Goal: Task Accomplishment & Management: Use online tool/utility

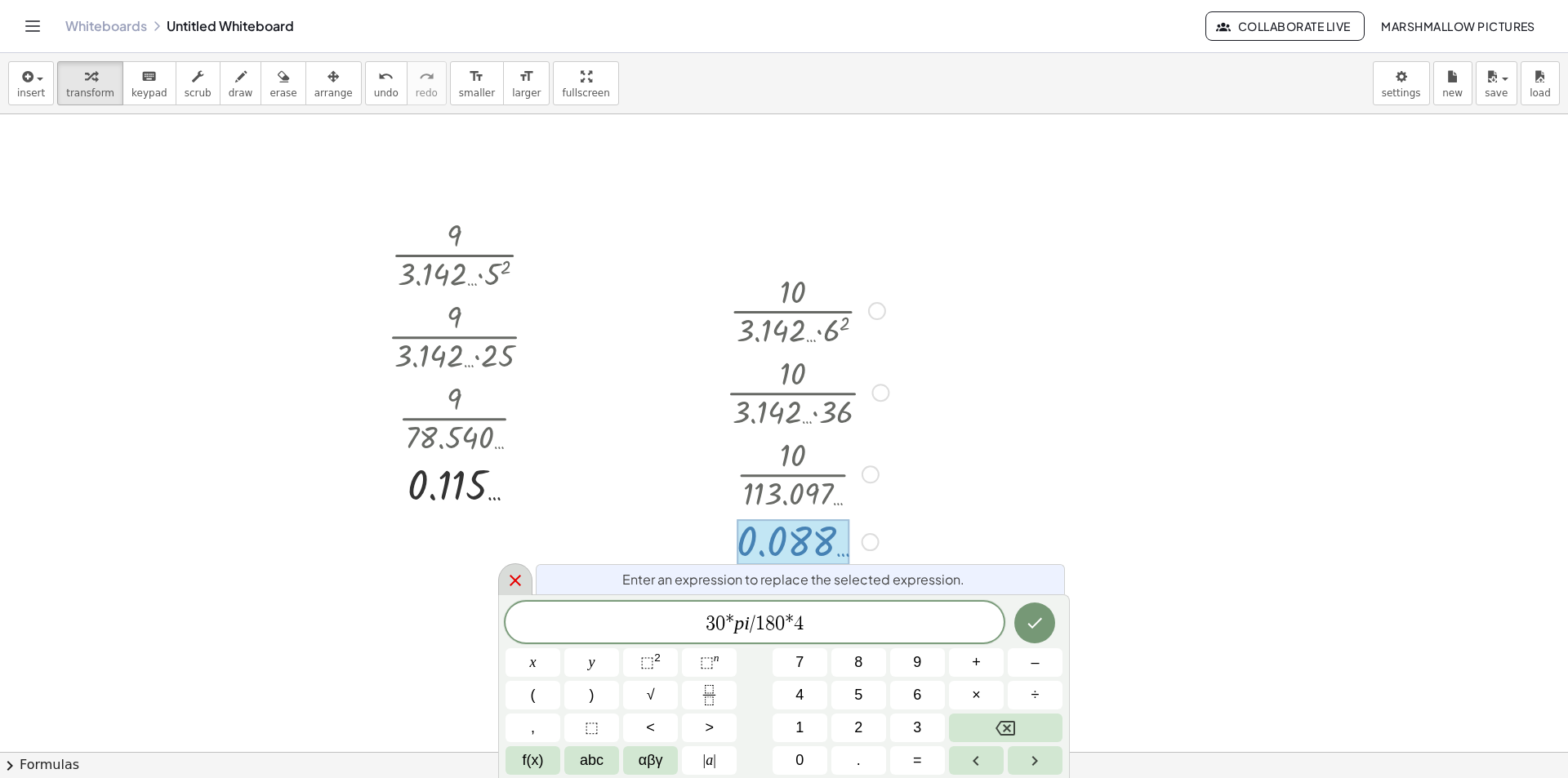
click at [518, 577] on icon at bounding box center [515, 581] width 12 height 12
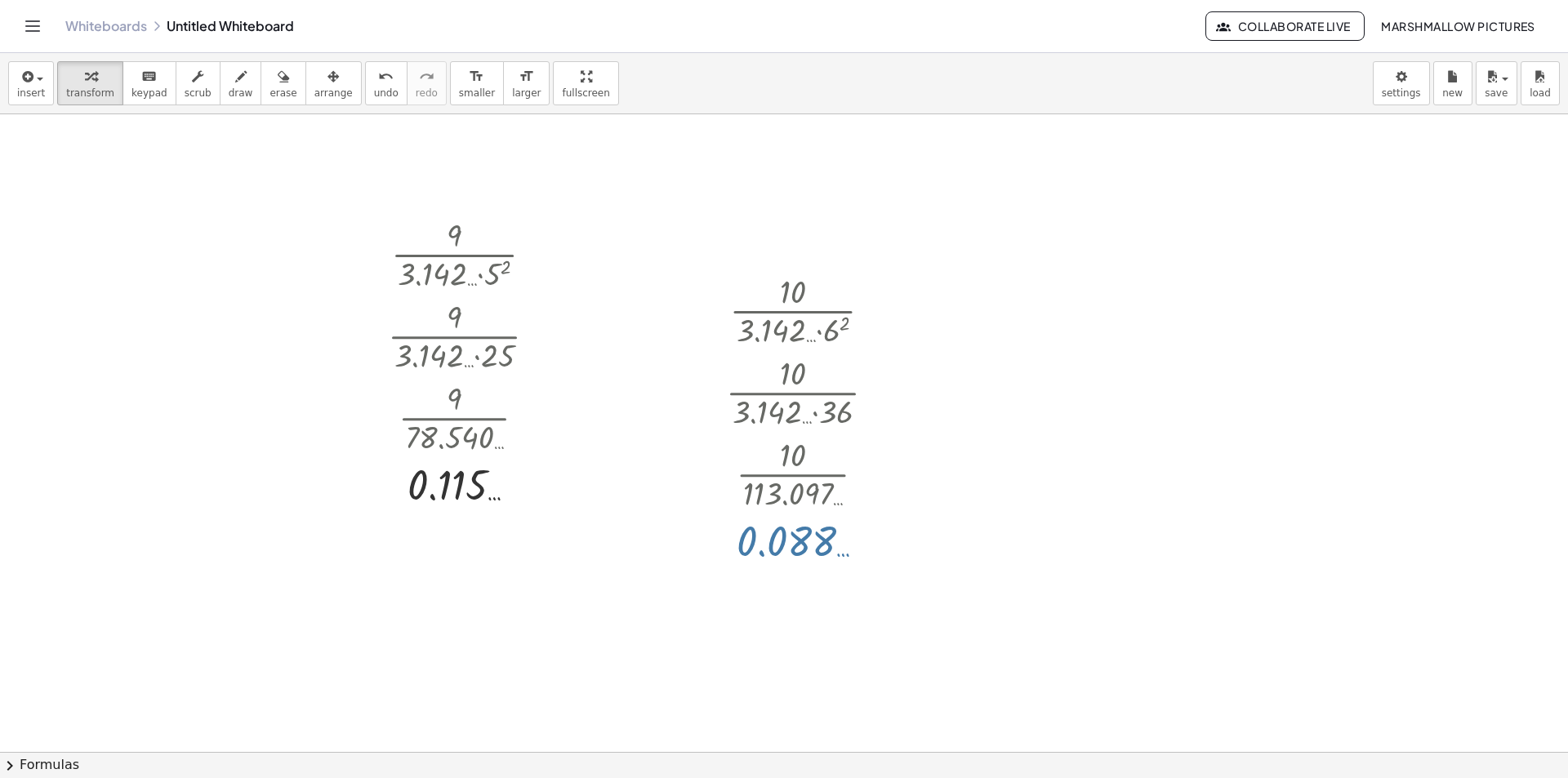
click at [870, 542] on div "Transform line Copy line as LaTeX Copy derivation as LaTeX Expand new lines: On" at bounding box center [871, 543] width 18 height 18
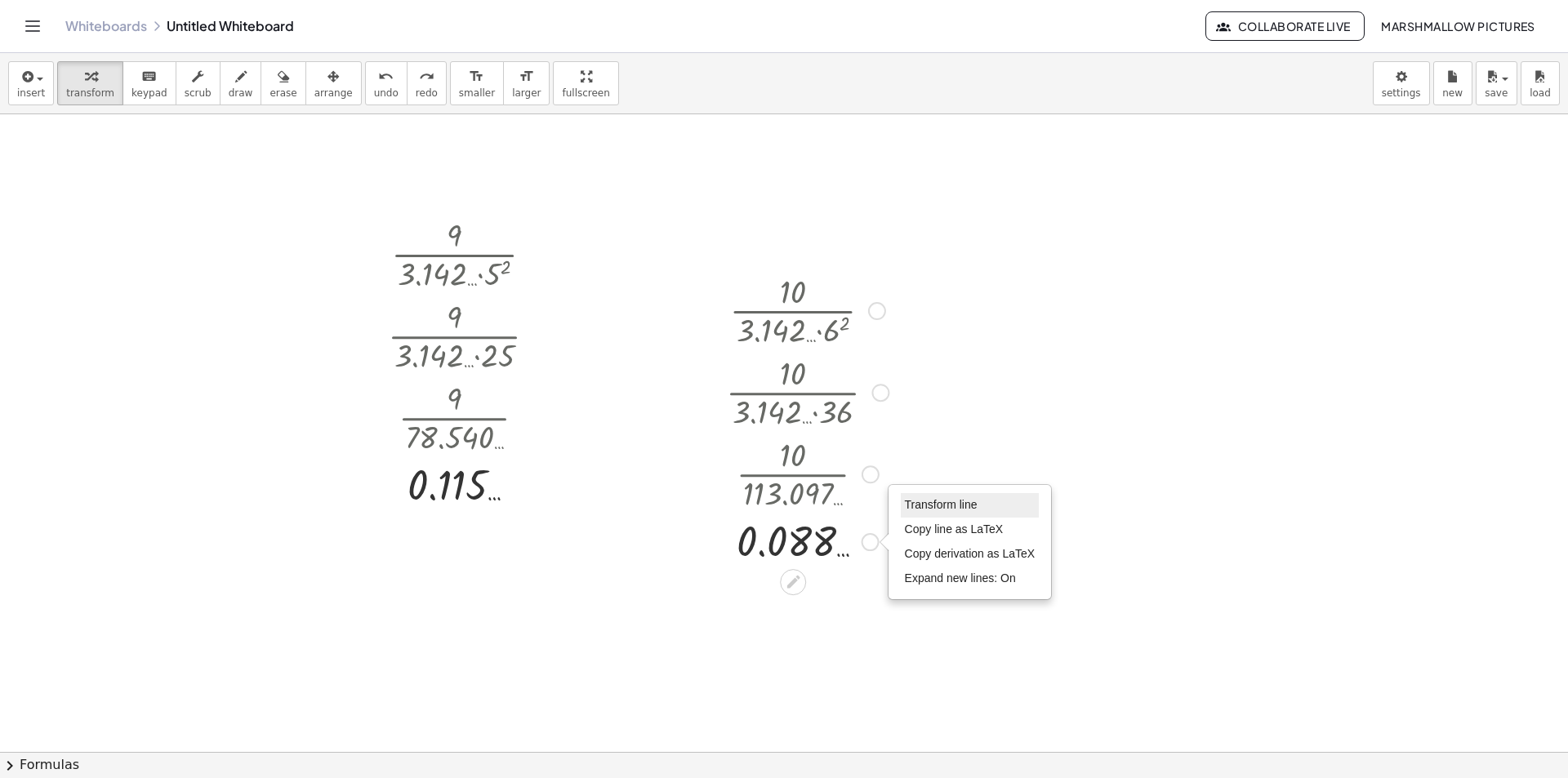
drag, startPoint x: 920, startPoint y: 500, endPoint x: 902, endPoint y: 504, distance: 18.4
click at [920, 501] on span "Transform line" at bounding box center [941, 505] width 73 height 13
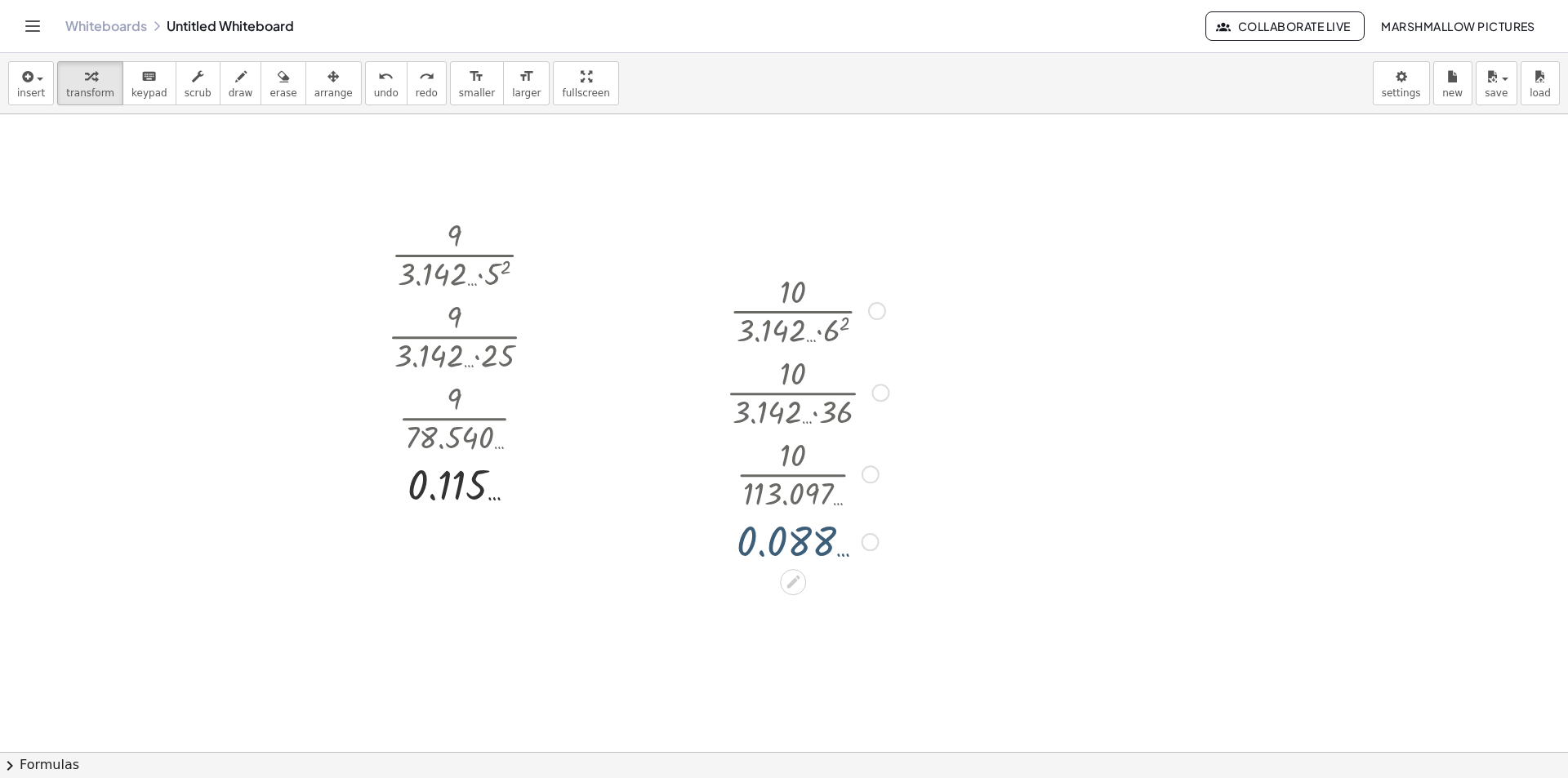
click at [1058, 364] on div at bounding box center [1112, 355] width 143 height 82
click at [1165, 354] on div at bounding box center [1167, 356] width 18 height 18
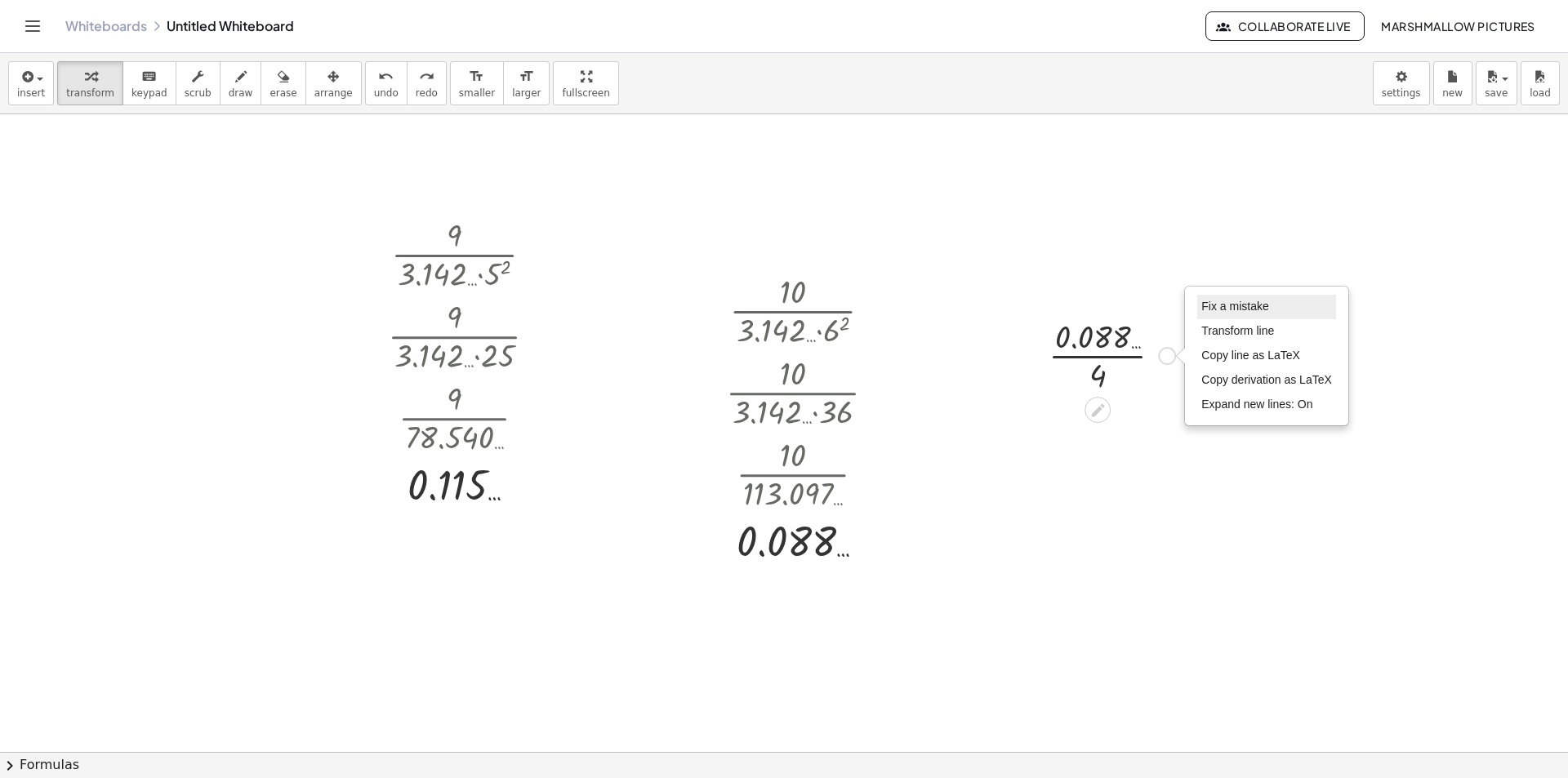
click at [1217, 317] on li "Fix a mistake" at bounding box center [1266, 307] width 139 height 25
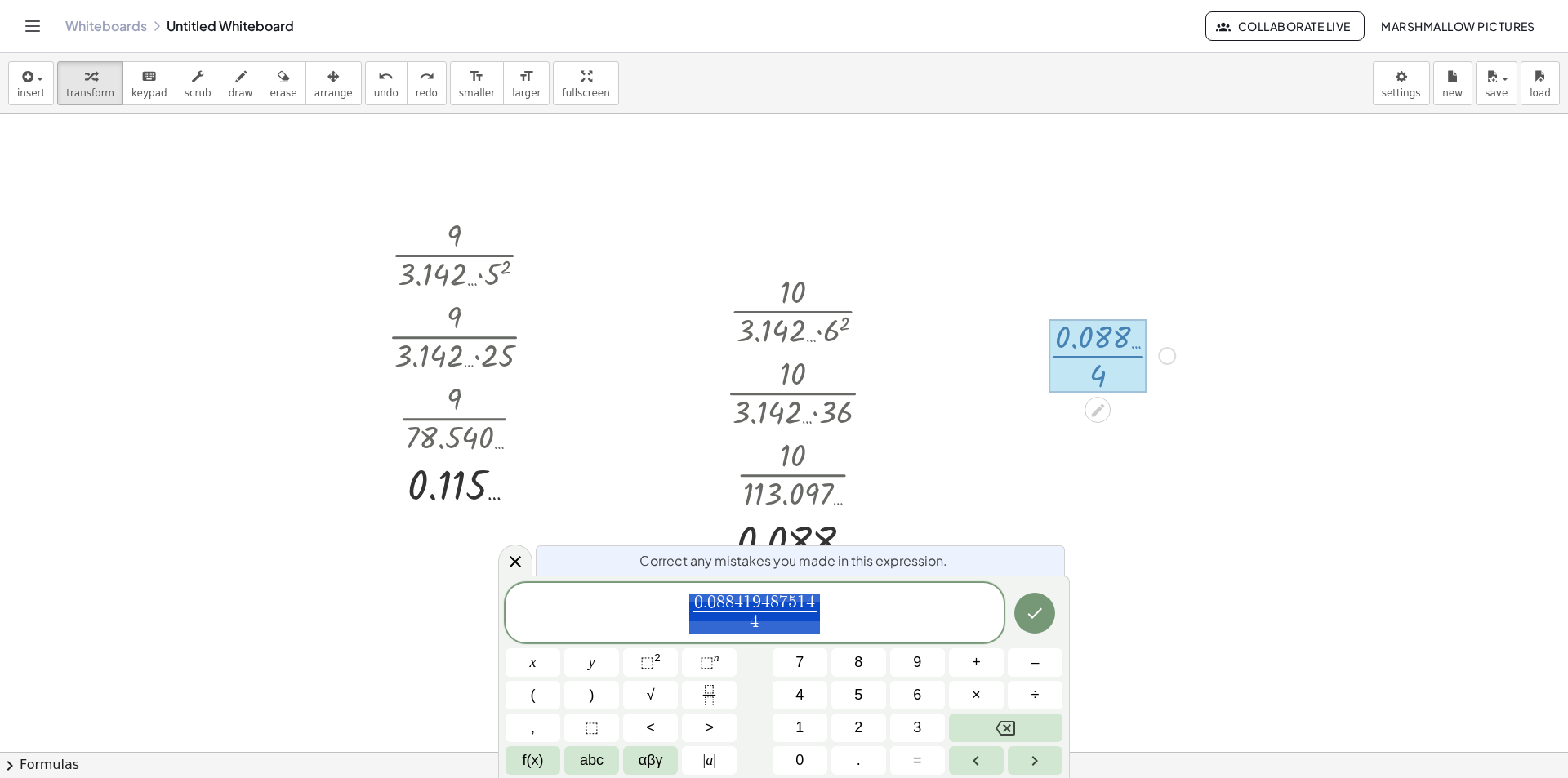
drag, startPoint x: 837, startPoint y: 612, endPoint x: 776, endPoint y: 619, distance: 61.4
click at [776, 619] on span "0 . 0 8 8 4 1 9 4 8 7 5 1 4 4 ​" at bounding box center [754, 615] width 498 height 43
click at [829, 606] on span "0 . 0 8 8 4 1 9 4 8 7 5 1 4 4 ​" at bounding box center [754, 615] width 498 height 43
drag, startPoint x: 814, startPoint y: 598, endPoint x: 536, endPoint y: 598, distance: 278.0
drag, startPoint x: 819, startPoint y: 601, endPoint x: 708, endPoint y: 597, distance: 111.1
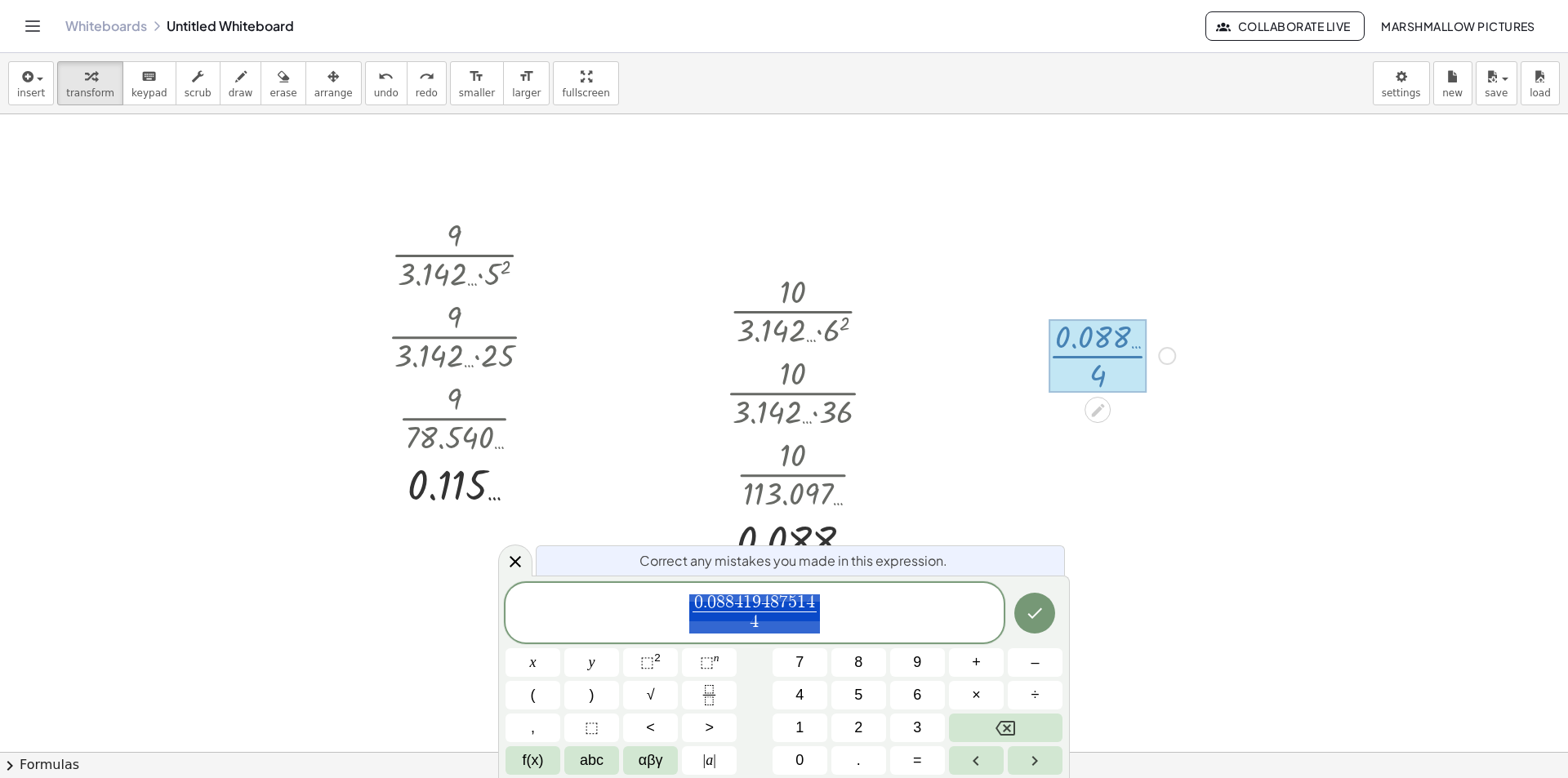
drag, startPoint x: 782, startPoint y: 603, endPoint x: 792, endPoint y: 605, distance: 10.2
drag, startPoint x: 816, startPoint y: 599, endPoint x: 697, endPoint y: 597, distance: 119.0
click at [697, 597] on span "0 . 0 8 8 4 1 9 4 8 7 5 1 4" at bounding box center [755, 604] width 124 height 18
drag, startPoint x: 861, startPoint y: 606, endPoint x: 597, endPoint y: 599, distance: 264.1
click at [597, 599] on span "0 . 0 8 8 4 1 9 4 8 7 5 1 4 4 ​" at bounding box center [754, 615] width 498 height 43
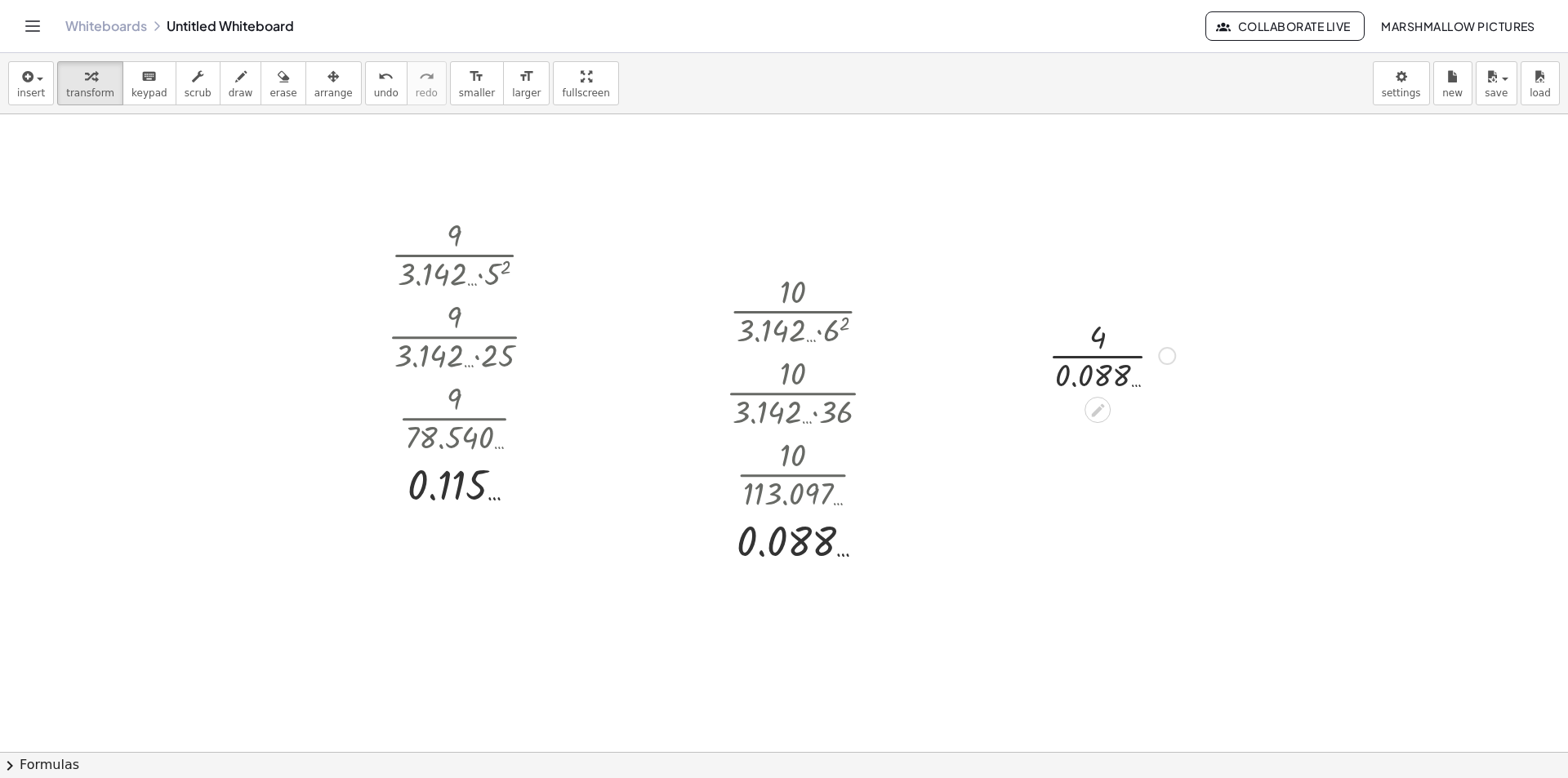
click at [1123, 361] on div at bounding box center [1112, 355] width 143 height 82
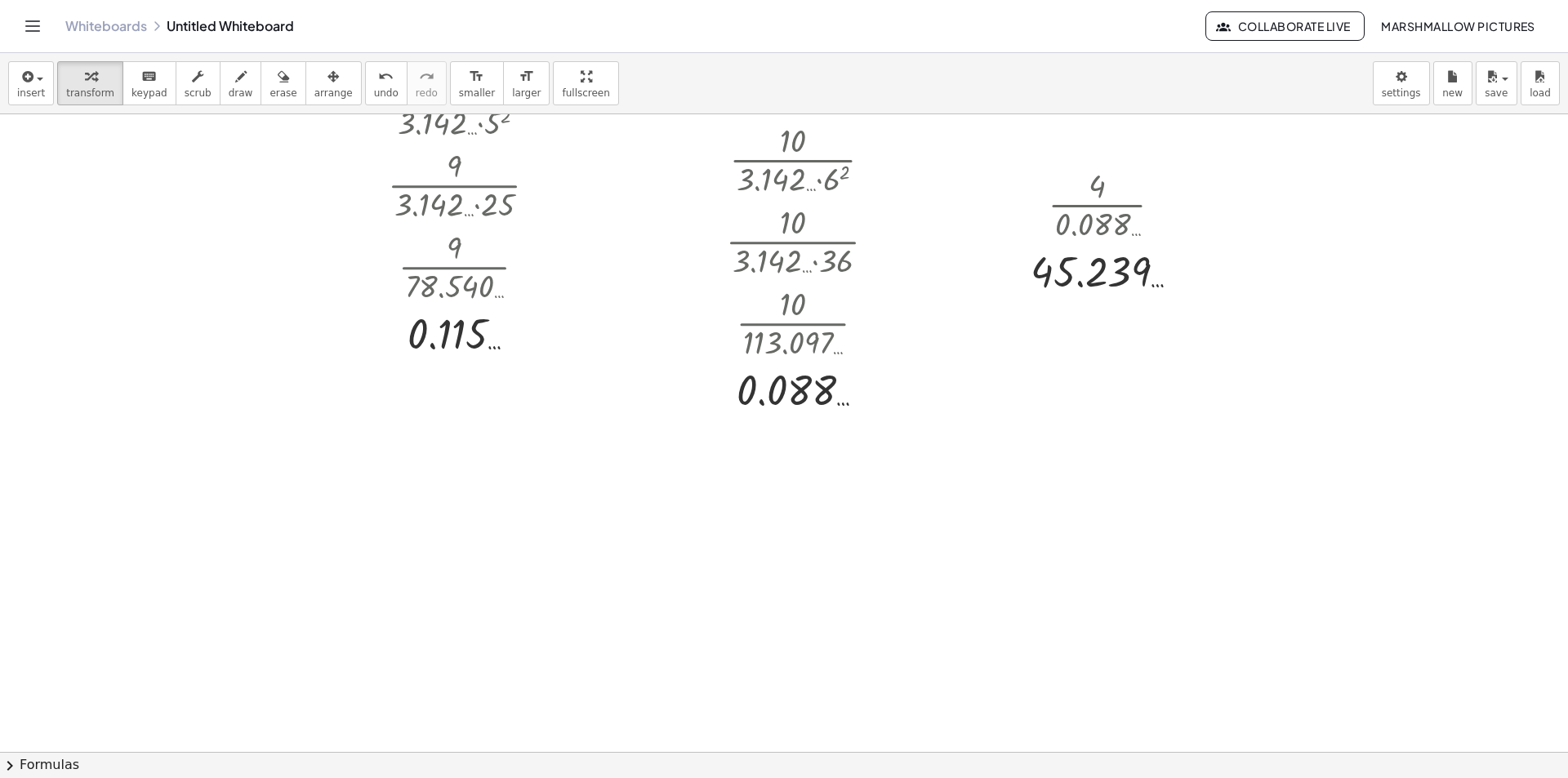
scroll to position [326, 0]
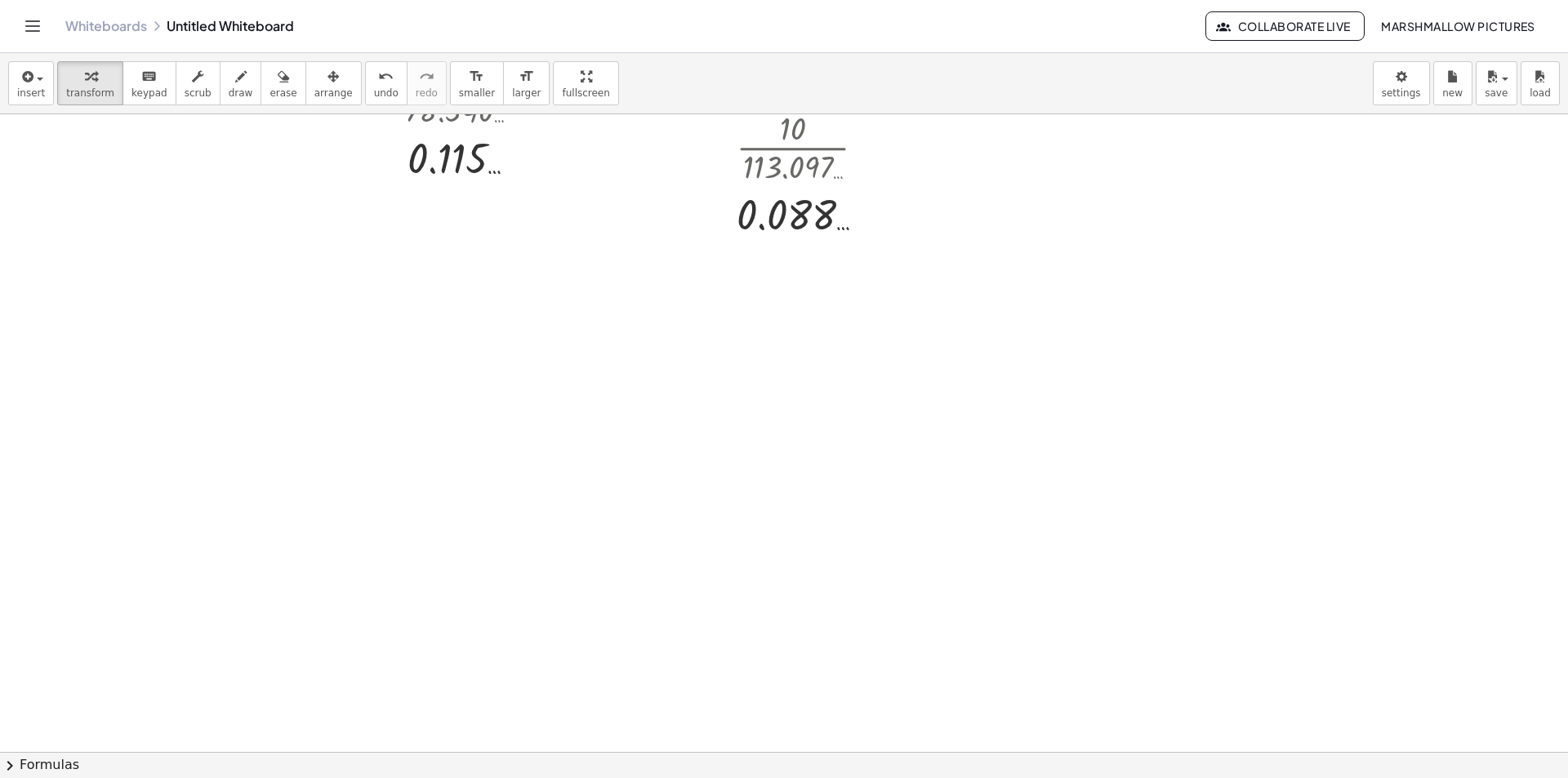
click at [425, 344] on div at bounding box center [784, 479] width 1568 height 1382
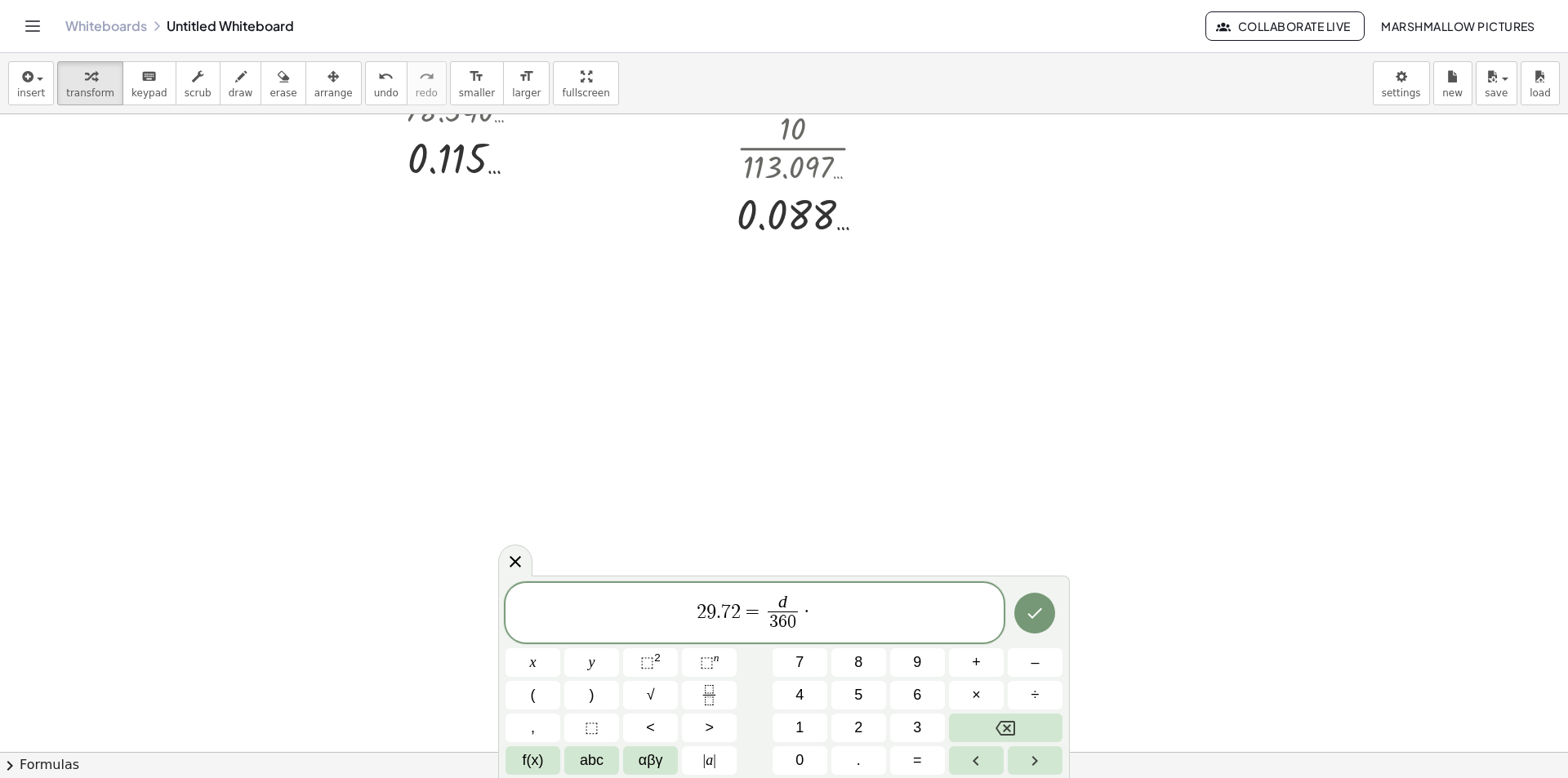
click at [828, 616] on span "2 9 . 7 2 = d 3 6 0 ​ ·" at bounding box center [754, 615] width 498 height 43
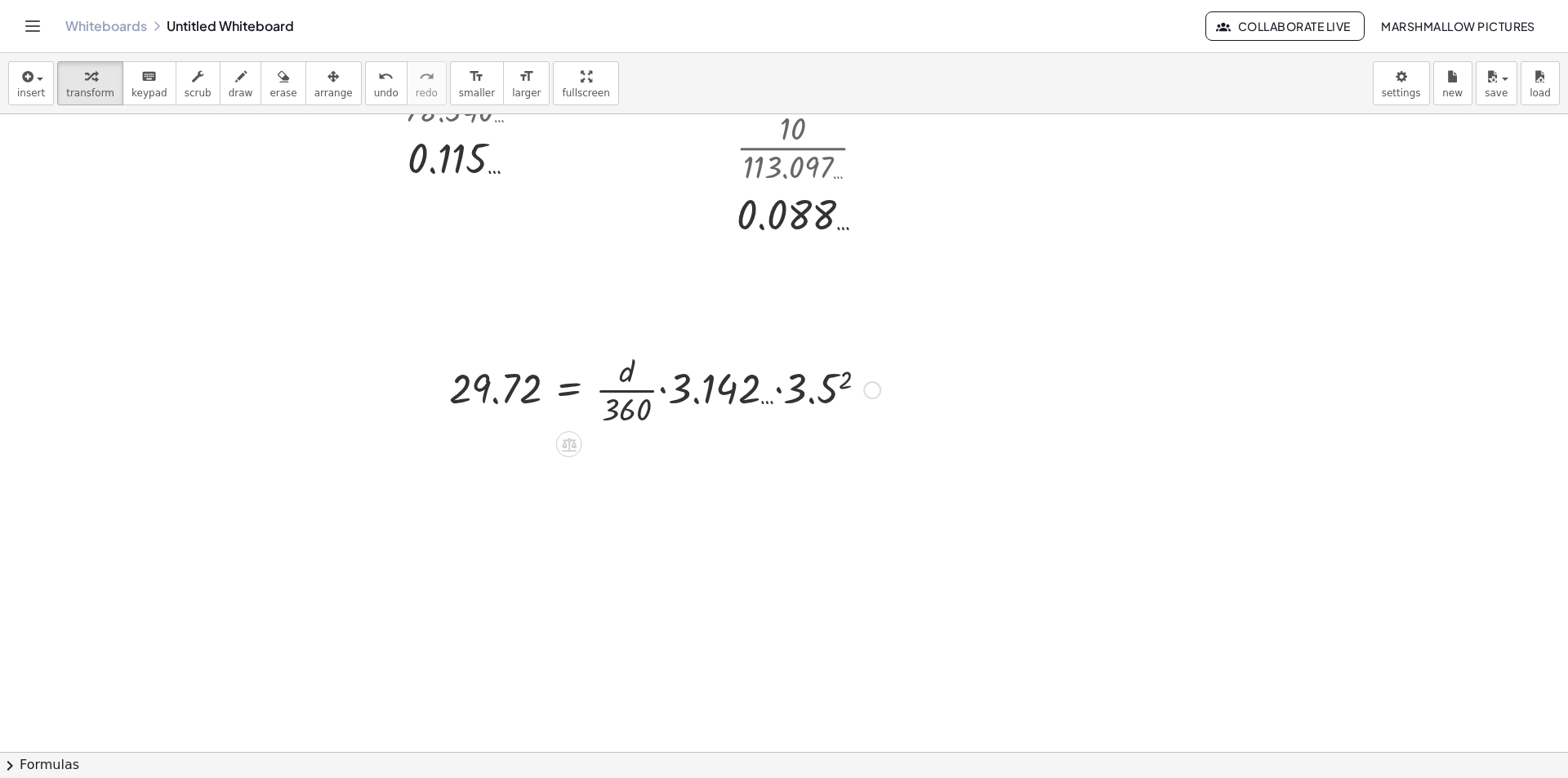
click at [784, 389] on div at bounding box center [664, 389] width 447 height 82
click at [823, 390] on div at bounding box center [675, 389] width 470 height 82
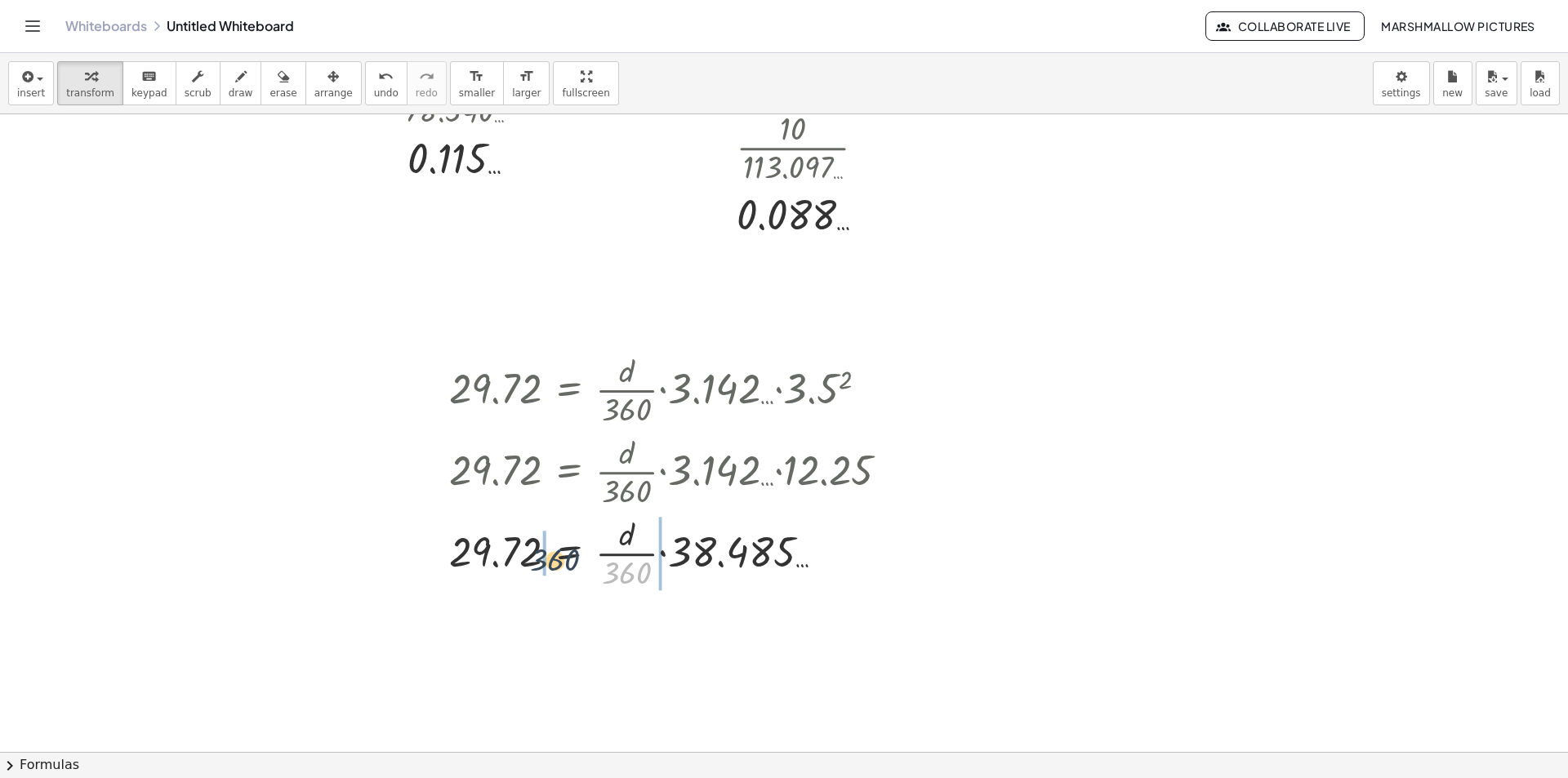
drag, startPoint x: 635, startPoint y: 573, endPoint x: 562, endPoint y: 560, distance: 74.1
click at [562, 560] on div at bounding box center [675, 552] width 470 height 82
drag, startPoint x: 486, startPoint y: 553, endPoint x: 533, endPoint y: 565, distance: 48.5
click at [486, 554] on div at bounding box center [643, 552] width 556 height 82
click at [694, 562] on div at bounding box center [631, 552] width 580 height 82
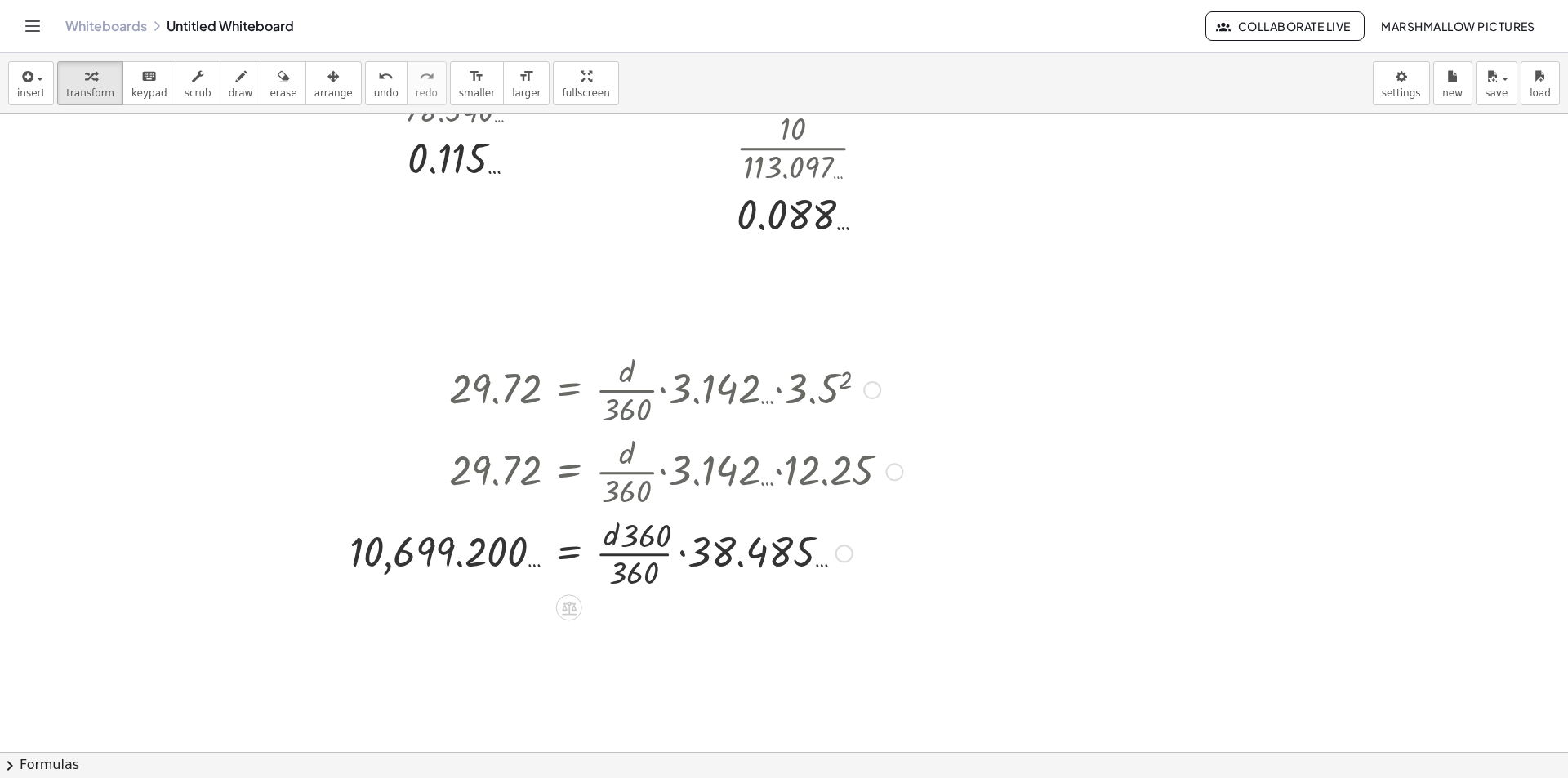
click at [659, 564] on div at bounding box center [631, 552] width 580 height 82
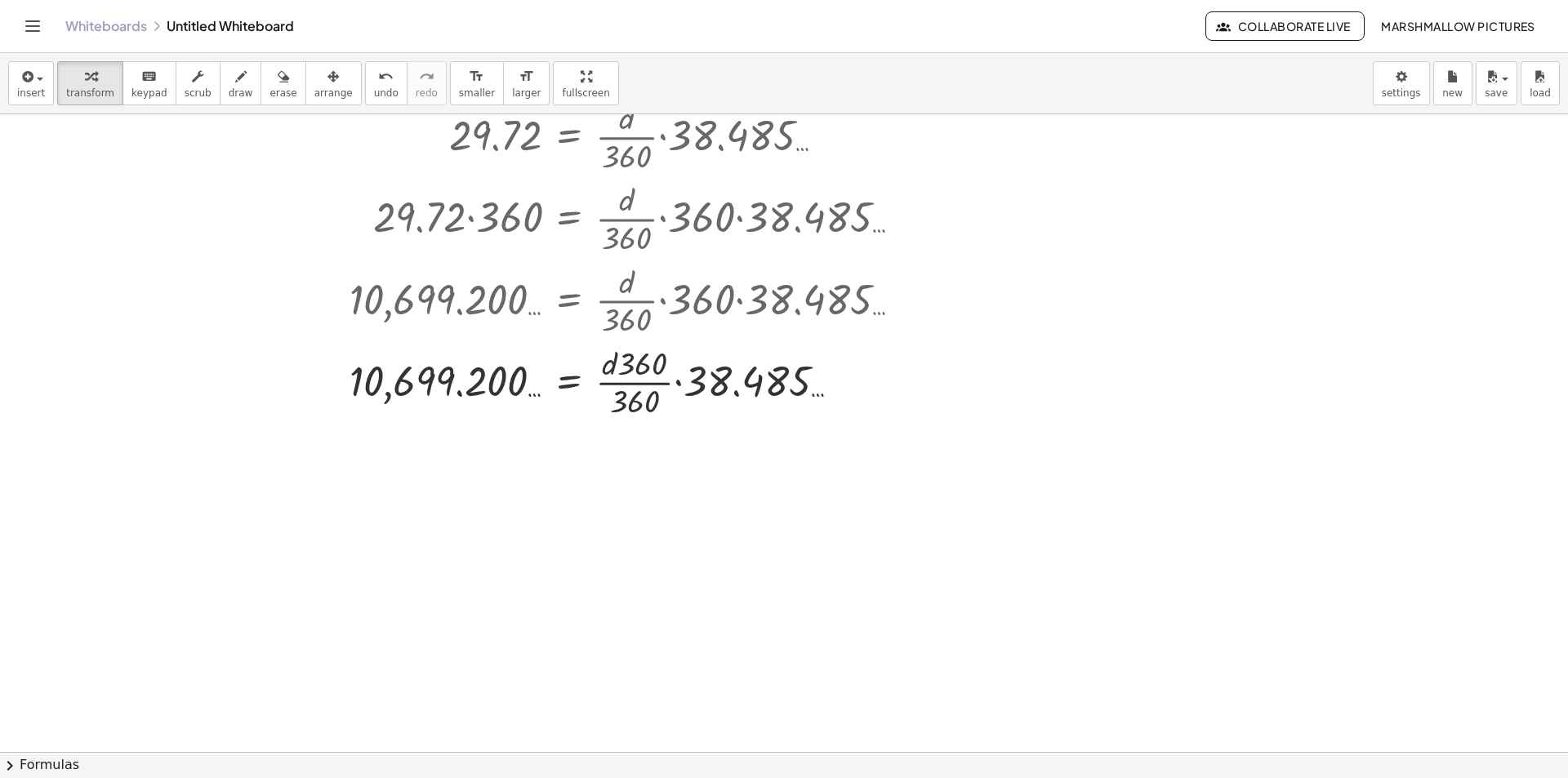
scroll to position [744, 0]
drag, startPoint x: 644, startPoint y: 379, endPoint x: 644, endPoint y: 356, distance: 23.0
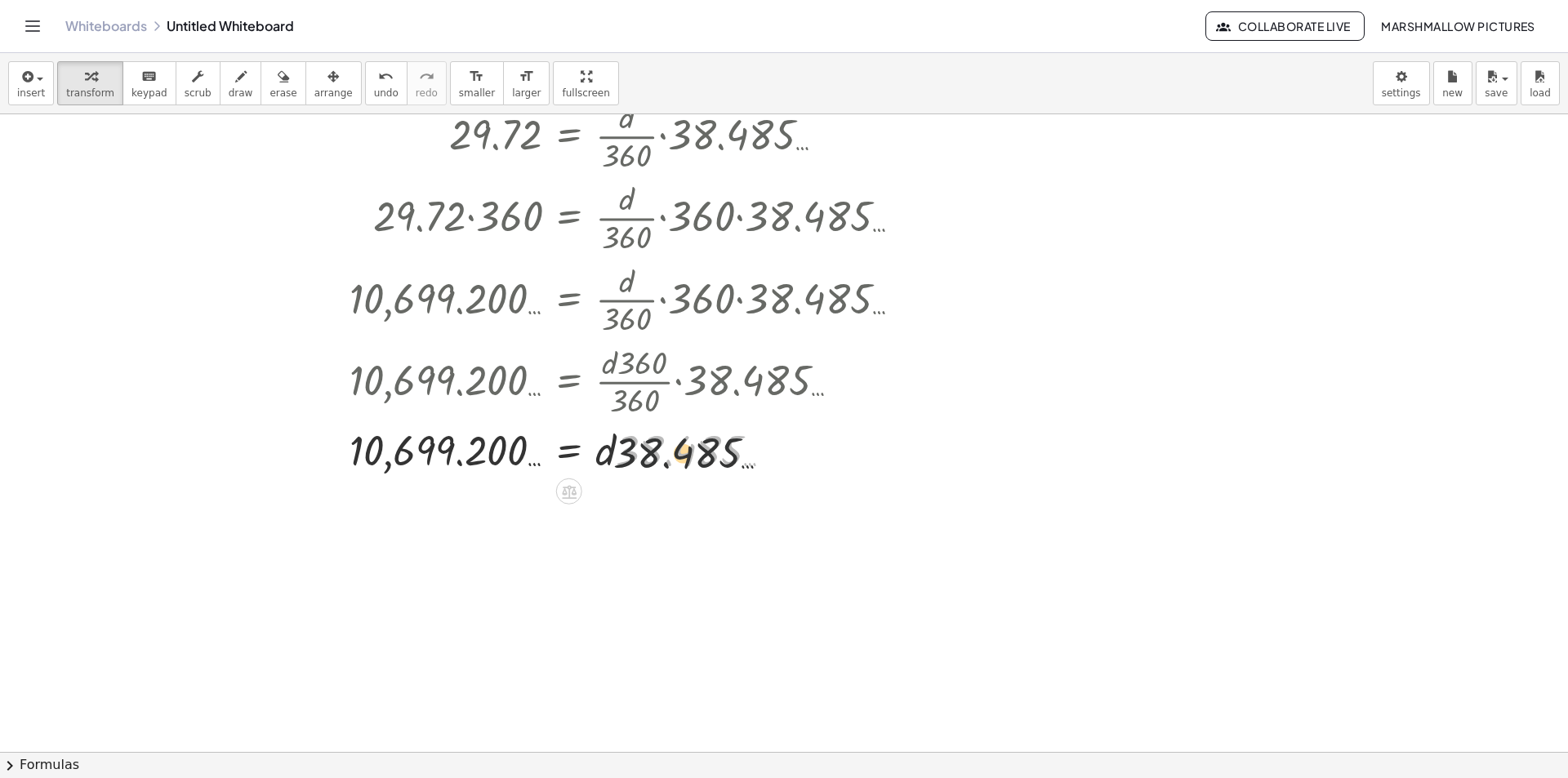
drag, startPoint x: 645, startPoint y: 446, endPoint x: 381, endPoint y: 468, distance: 264.9
click at [381, 468] on div at bounding box center [631, 449] width 580 height 56
click at [387, 442] on div at bounding box center [631, 449] width 580 height 82
click at [654, 464] on div at bounding box center [631, 449] width 580 height 82
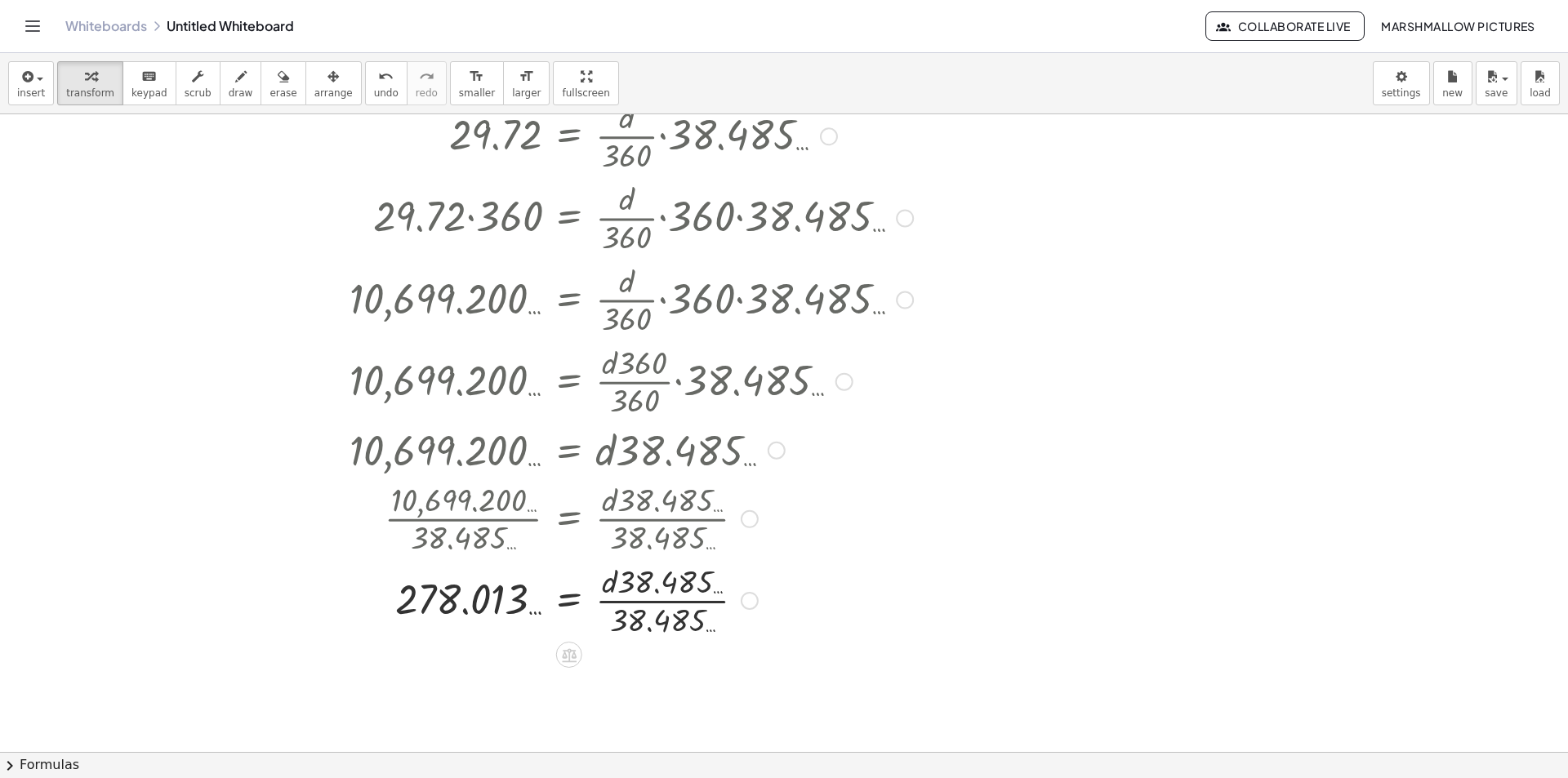
click at [670, 607] on div at bounding box center [631, 599] width 580 height 82
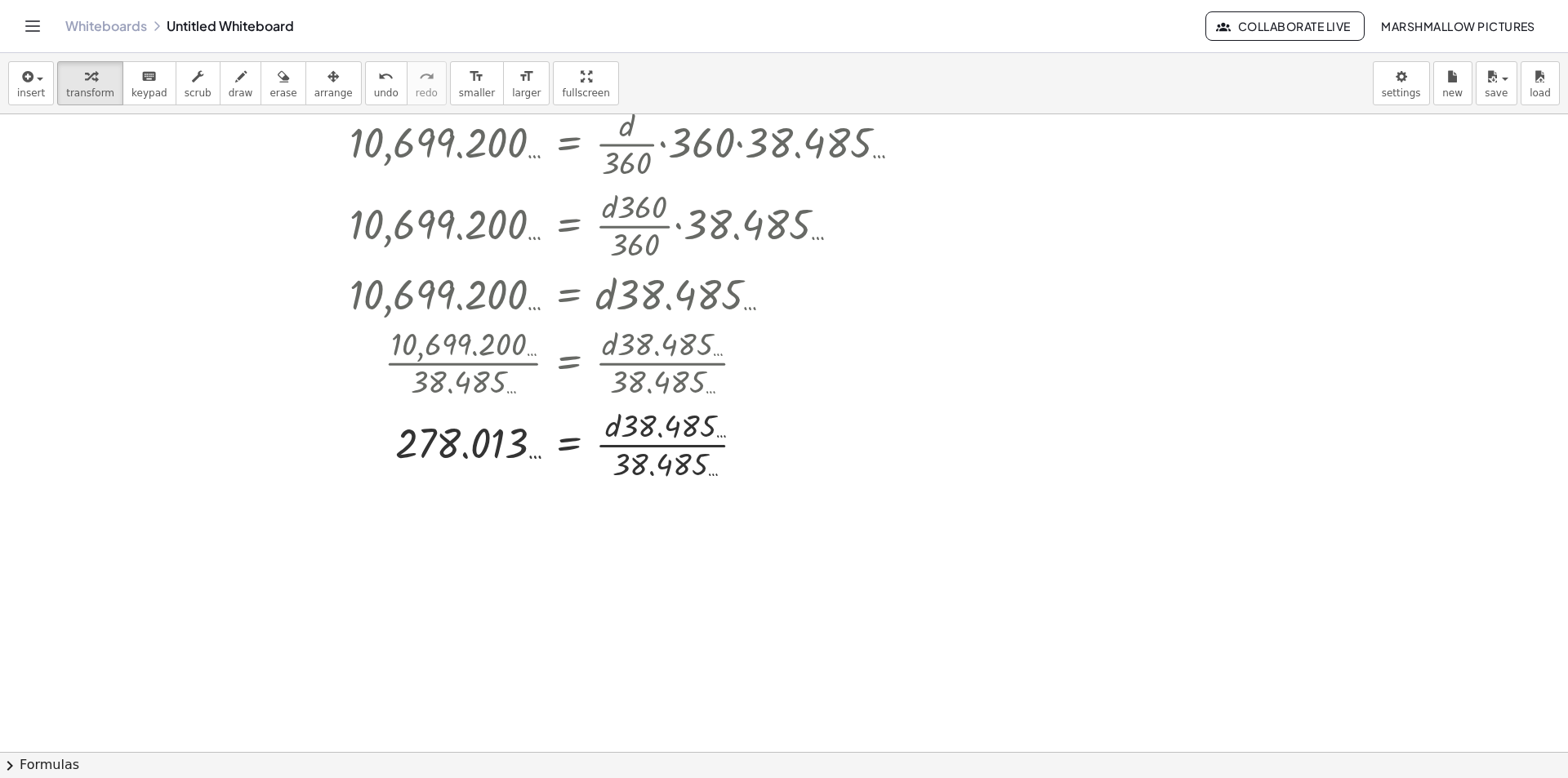
scroll to position [907, 0]
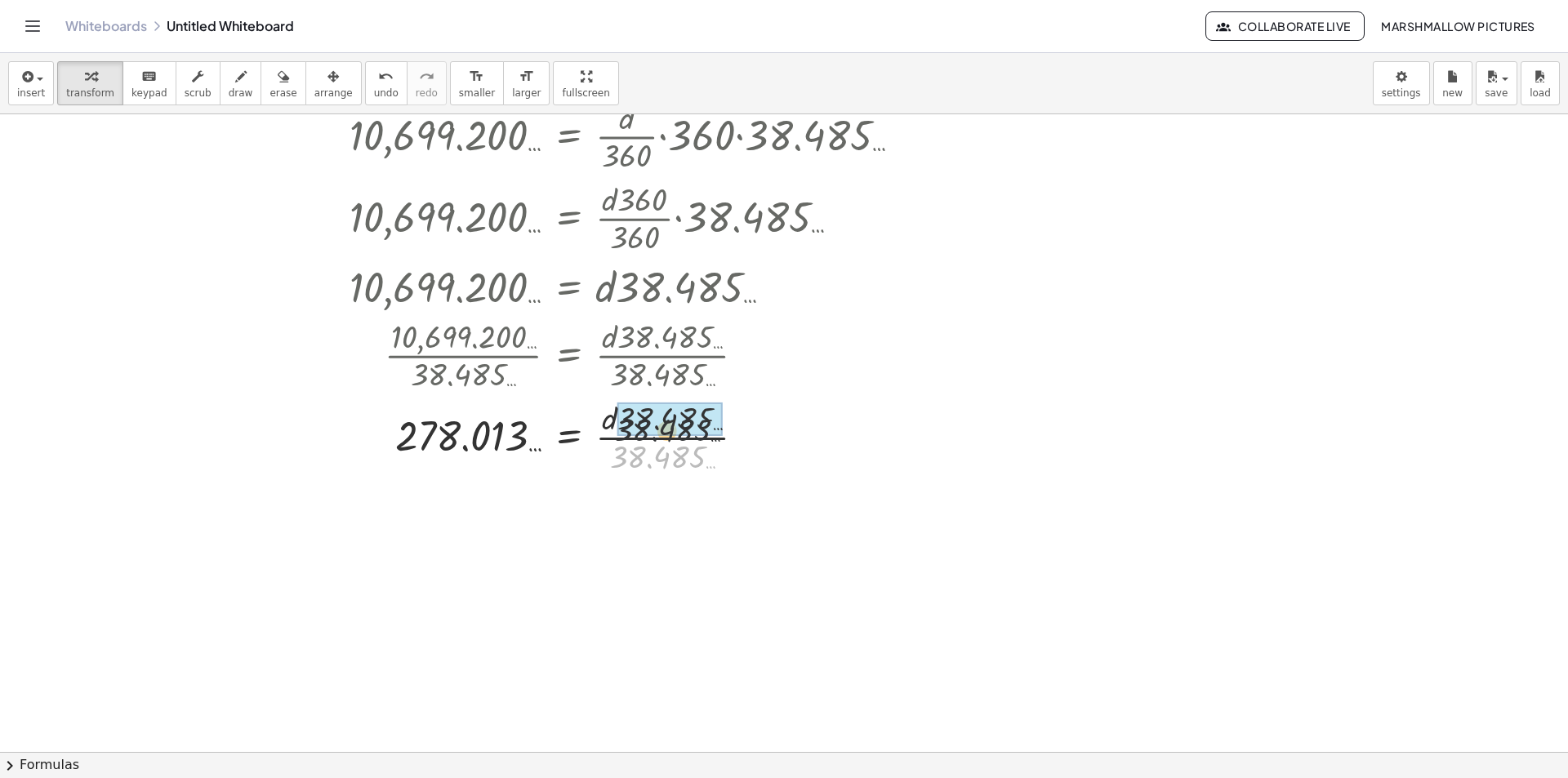
drag, startPoint x: 666, startPoint y: 456, endPoint x: 681, endPoint y: 438, distance: 23.4
click at [670, 437] on div at bounding box center [631, 436] width 580 height 82
click at [740, 441] on div at bounding box center [631, 436] width 580 height 54
click at [628, 437] on div at bounding box center [632, 438] width 18 height 18
click at [675, 401] on span "Transform line" at bounding box center [702, 400] width 73 height 13
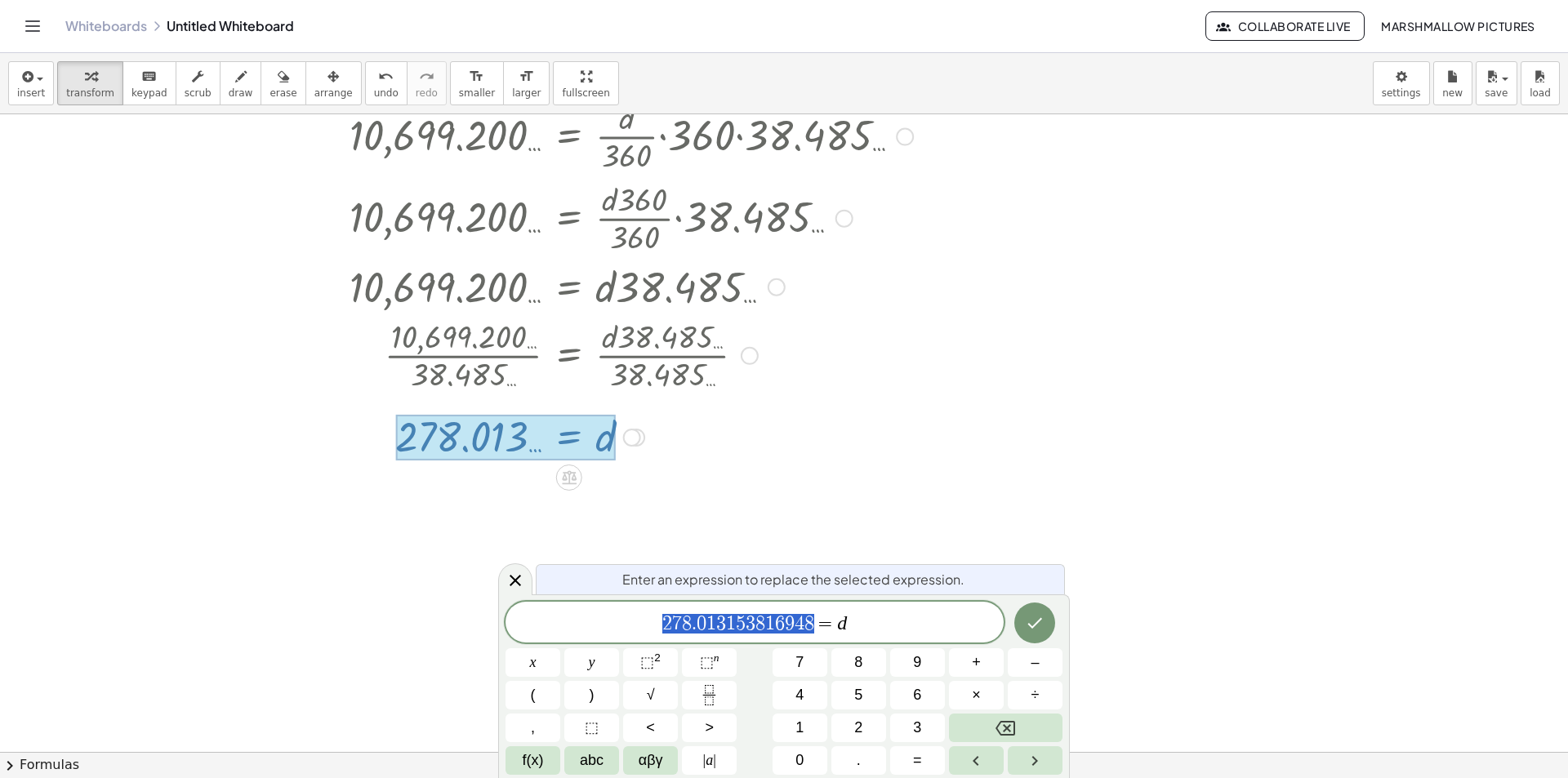
drag, startPoint x: 813, startPoint y: 617, endPoint x: 605, endPoint y: 607, distance: 208.2
